Goal: Transaction & Acquisition: Purchase product/service

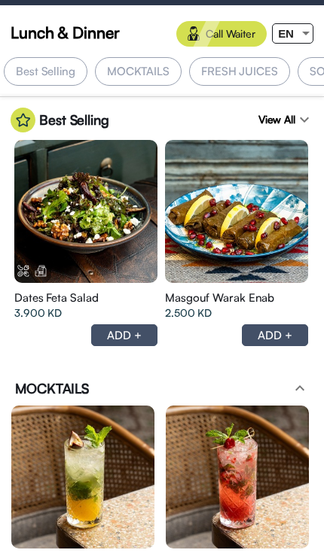
click at [303, 35] on div at bounding box center [306, 34] width 8 height 4
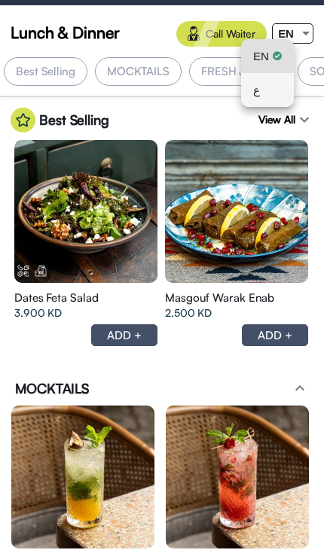
click at [264, 95] on div "ع" at bounding box center [267, 90] width 29 height 34
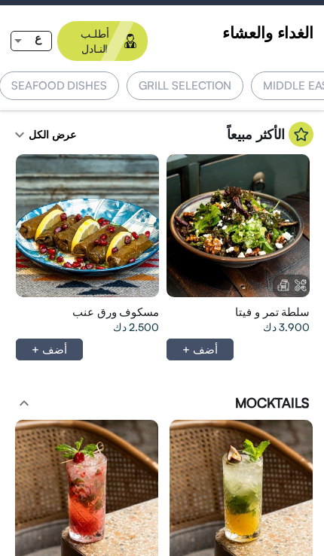
scroll to position [0, -716]
click at [215, 72] on div "GRILL SELECTION" at bounding box center [188, 86] width 117 height 29
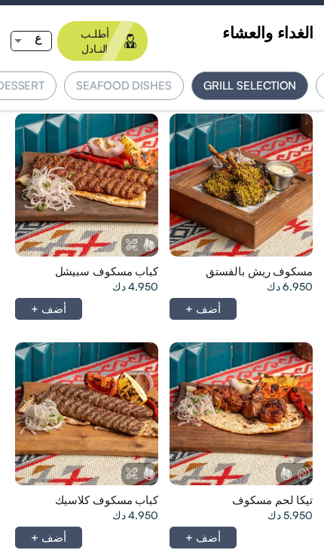
scroll to position [0, 0]
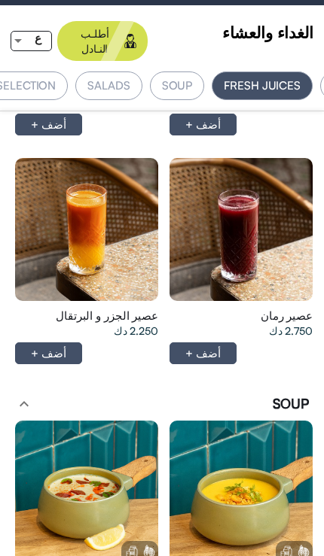
click at [122, 72] on div "SALADS" at bounding box center [108, 86] width 66 height 29
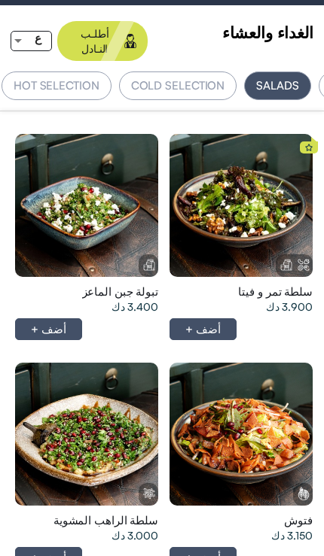
click at [109, 215] on div at bounding box center [86, 205] width 143 height 143
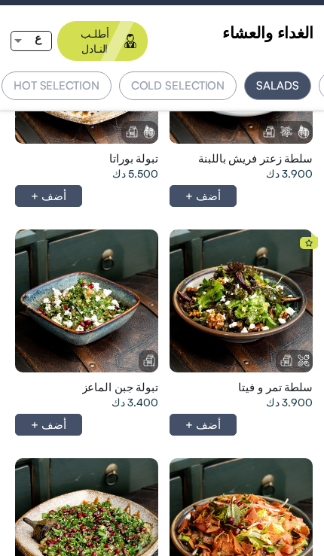
click at [272, 290] on div at bounding box center [240, 301] width 143 height 143
click at [98, 300] on div at bounding box center [86, 301] width 143 height 143
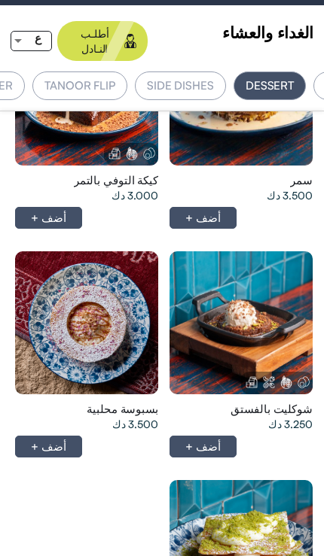
scroll to position [0, -1026]
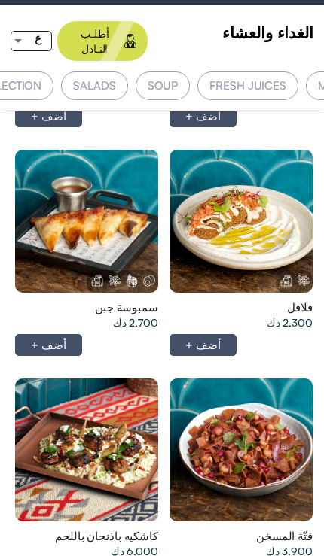
click at [111, 72] on div "SALADS" at bounding box center [94, 86] width 66 height 29
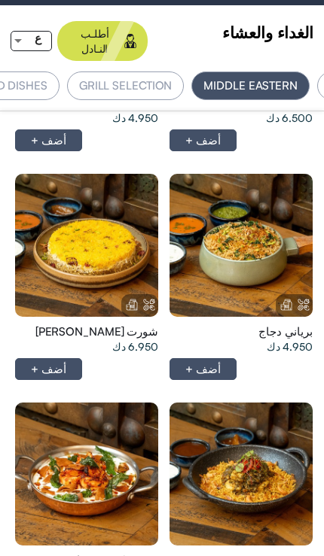
click at [261, 403] on div at bounding box center [240, 474] width 143 height 143
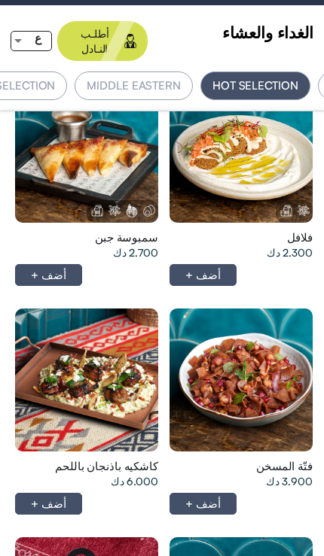
click at [145, 344] on div at bounding box center [86, 380] width 143 height 143
click at [145, 363] on div at bounding box center [86, 380] width 143 height 143
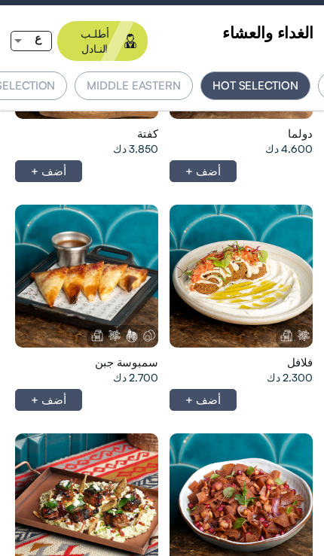
click at [131, 434] on div at bounding box center [86, 505] width 143 height 143
click at [105, 454] on div at bounding box center [86, 505] width 143 height 143
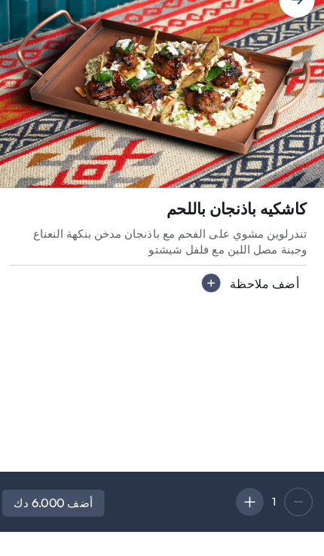
scroll to position [0, 0]
